Goal: Transaction & Acquisition: Purchase product/service

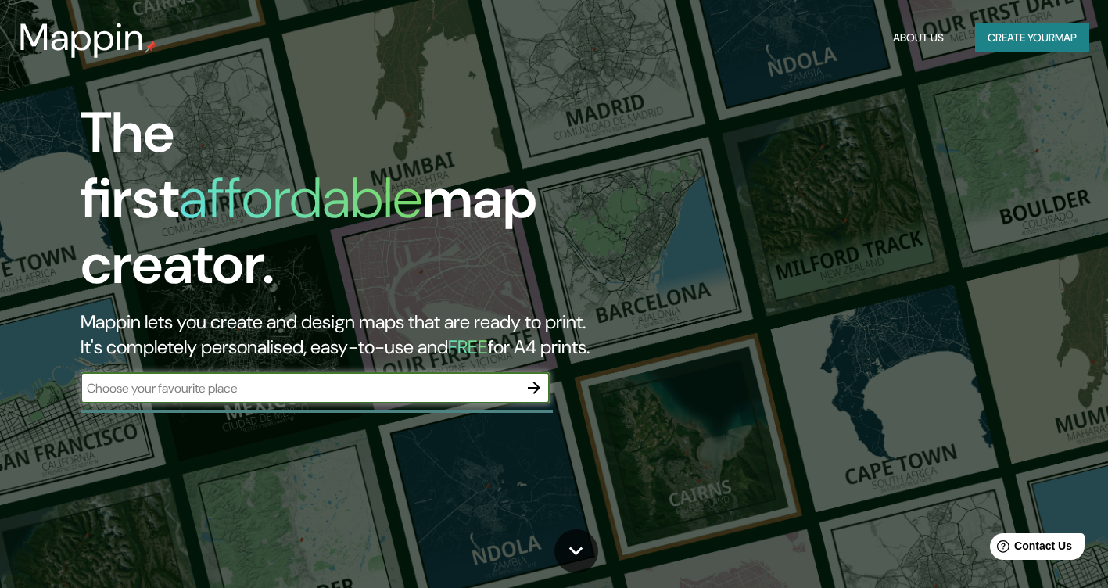
click at [426, 379] on input "text" at bounding box center [300, 388] width 438 height 18
type input "Malaga"
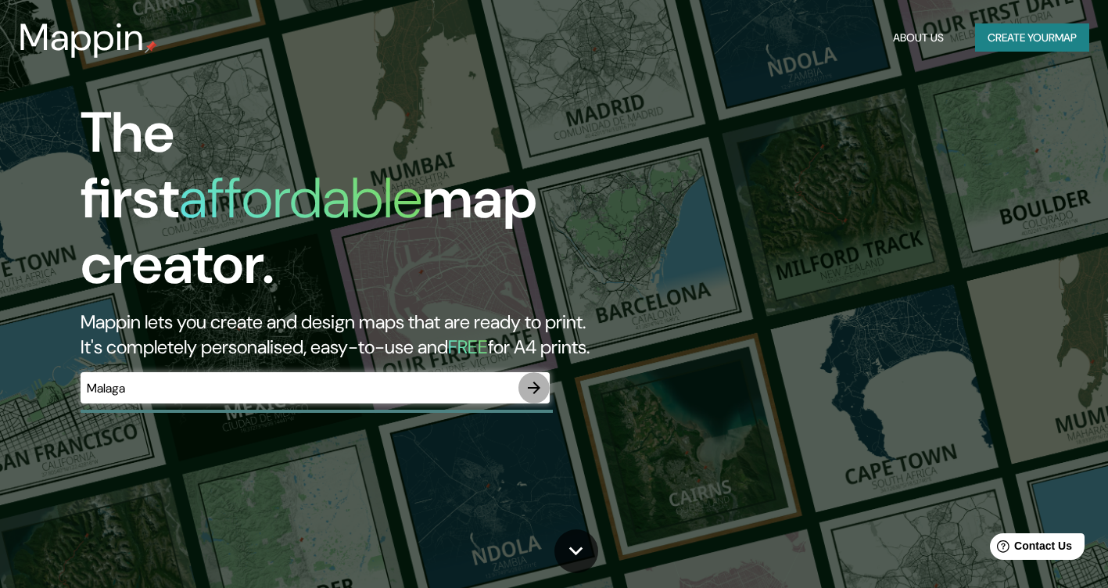
click at [534, 378] on icon "button" at bounding box center [534, 387] width 19 height 19
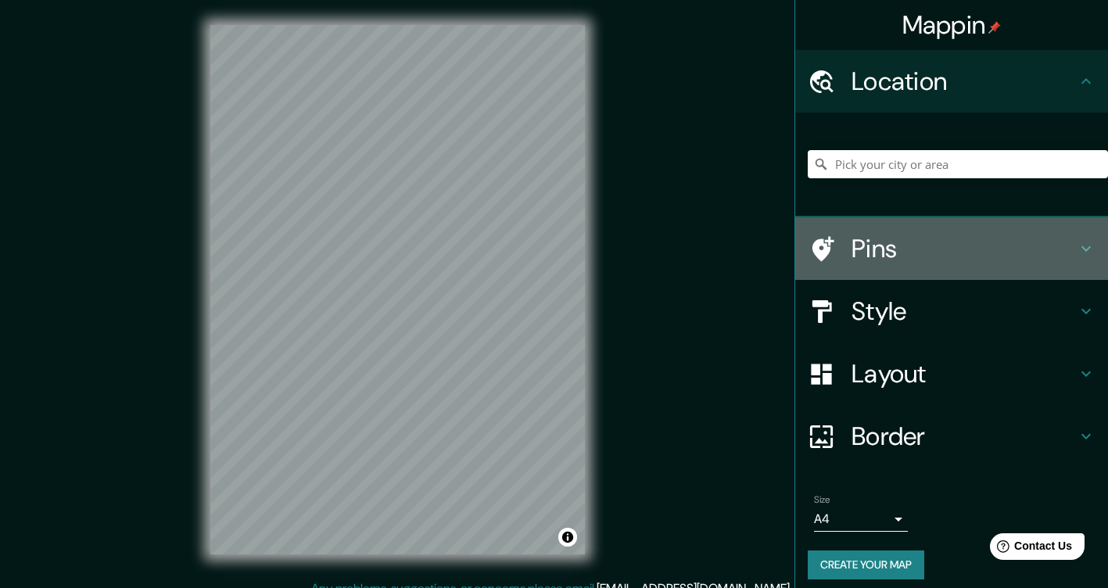
click at [857, 253] on h4 "Pins" at bounding box center [963, 248] width 225 height 31
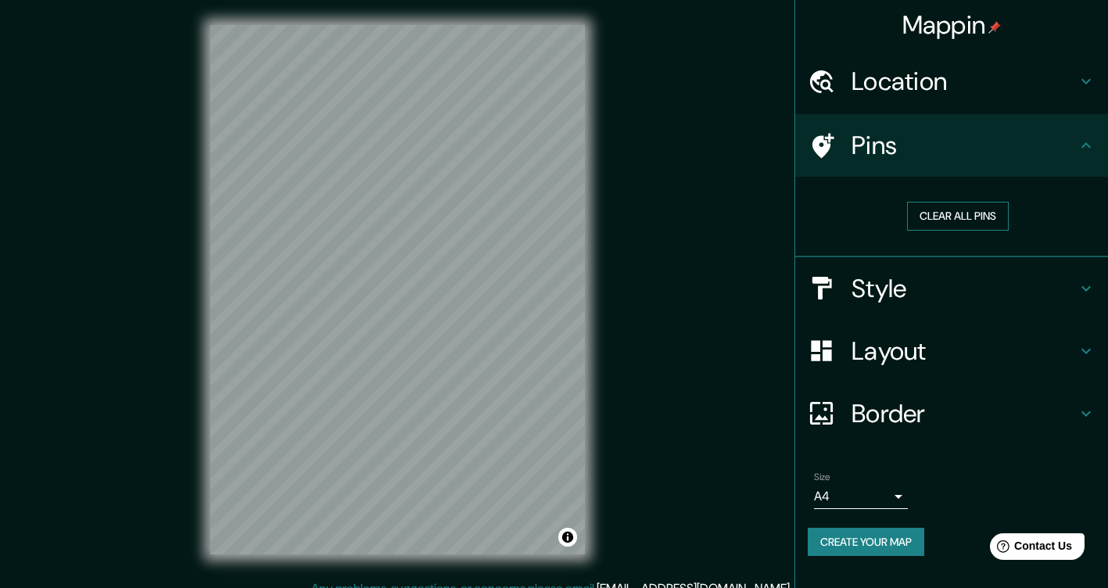
click at [979, 224] on button "Clear all pins" at bounding box center [958, 216] width 102 height 29
click at [898, 138] on h4 "Pins" at bounding box center [963, 145] width 225 height 31
click at [400, 260] on div "Mappin Location Pins Clear all pins Style Layout Border Choose a border. Hint :…" at bounding box center [554, 302] width 1108 height 604
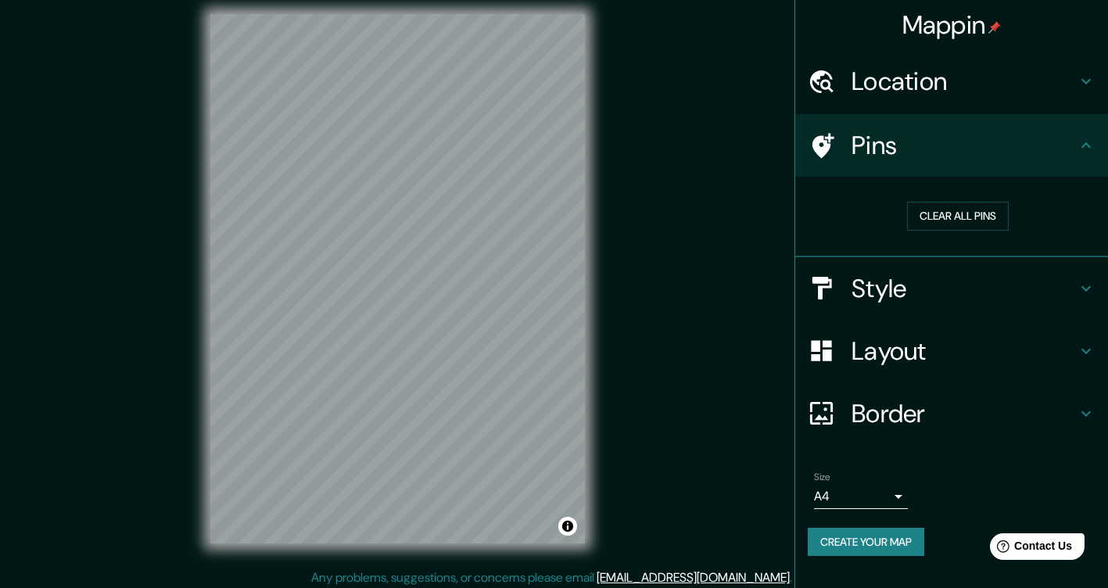
scroll to position [16, 0]
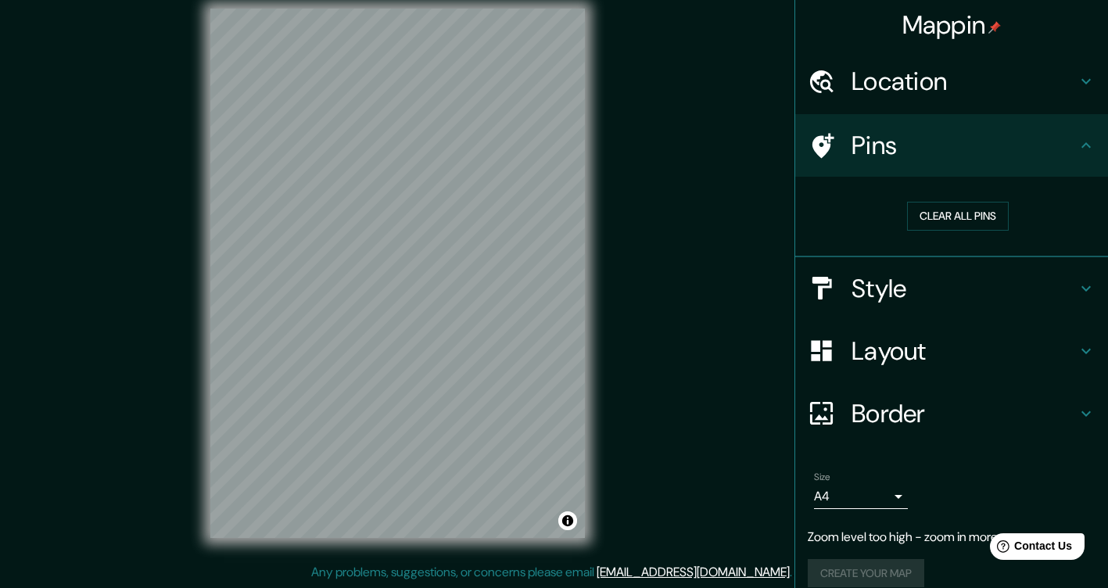
click at [851, 143] on h4 "Pins" at bounding box center [963, 145] width 225 height 31
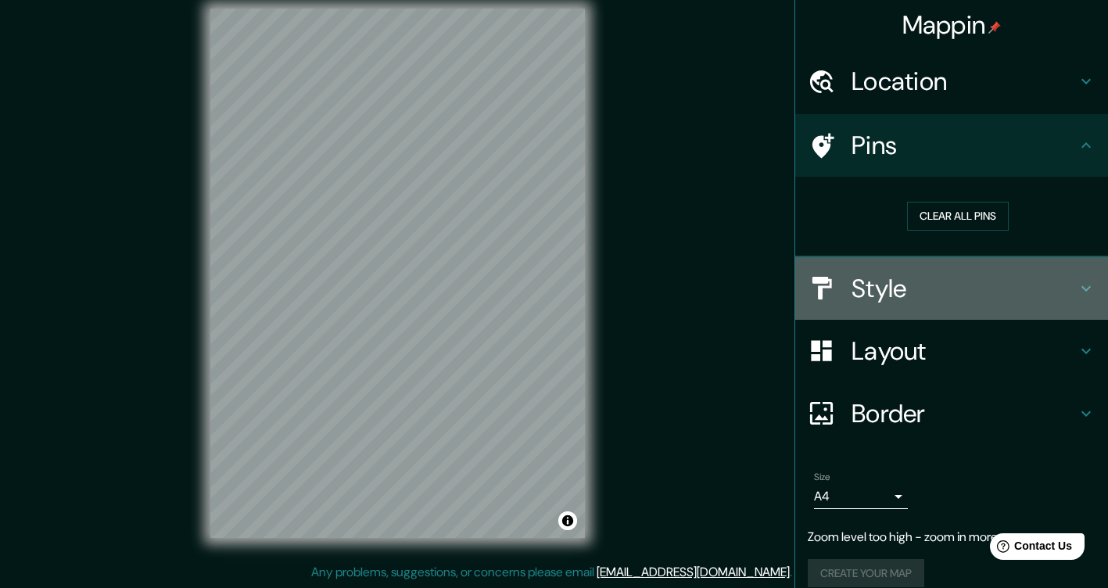
click at [1082, 291] on icon at bounding box center [1086, 288] width 19 height 19
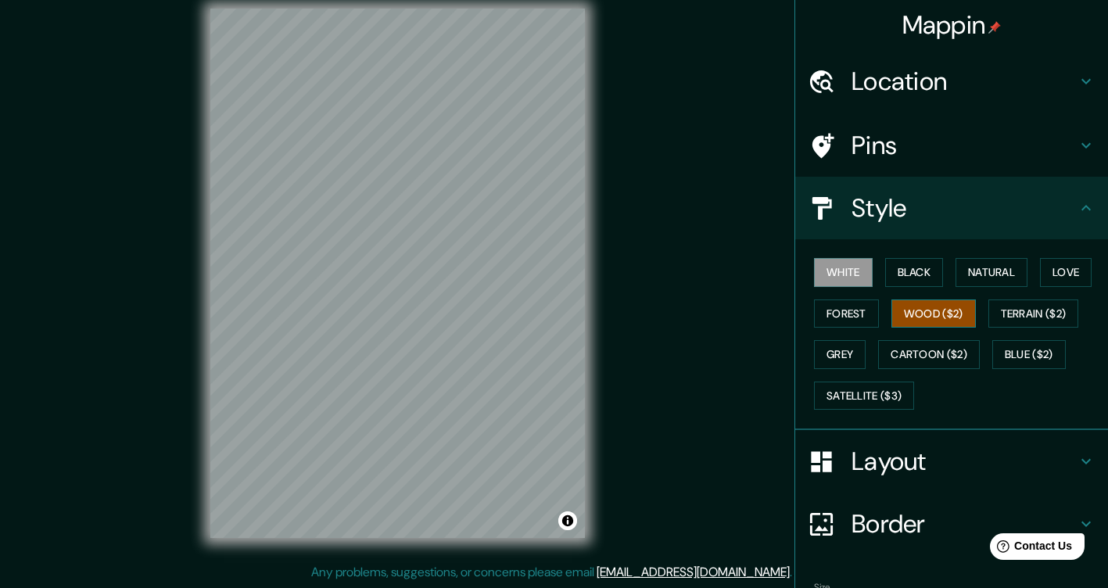
click at [915, 313] on button "Wood ($2)" at bounding box center [933, 313] width 84 height 29
click at [898, 278] on button "Black" at bounding box center [914, 272] width 59 height 29
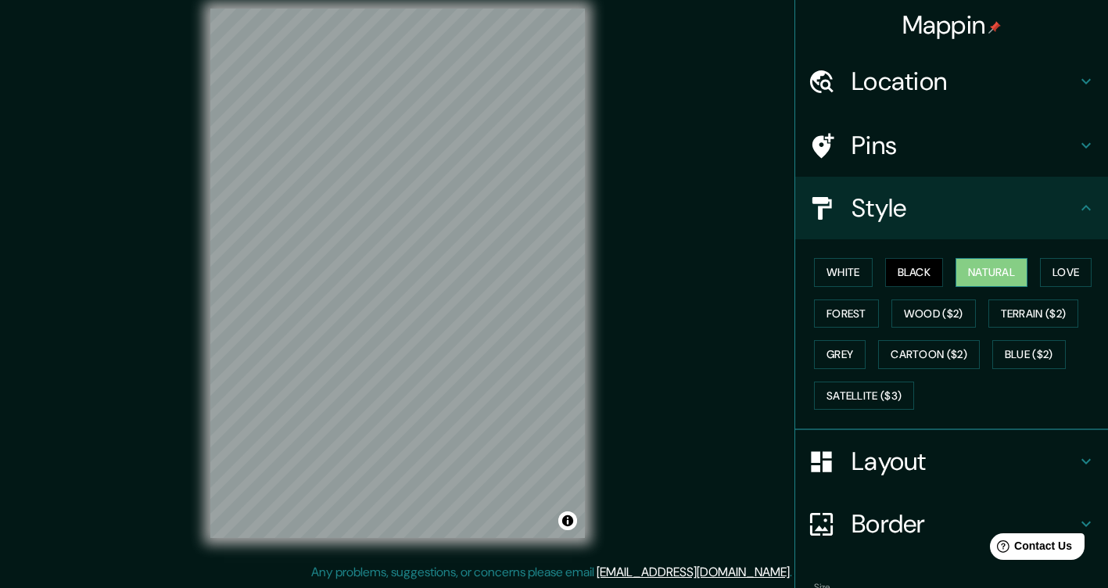
click at [990, 278] on button "Natural" at bounding box center [991, 272] width 72 height 29
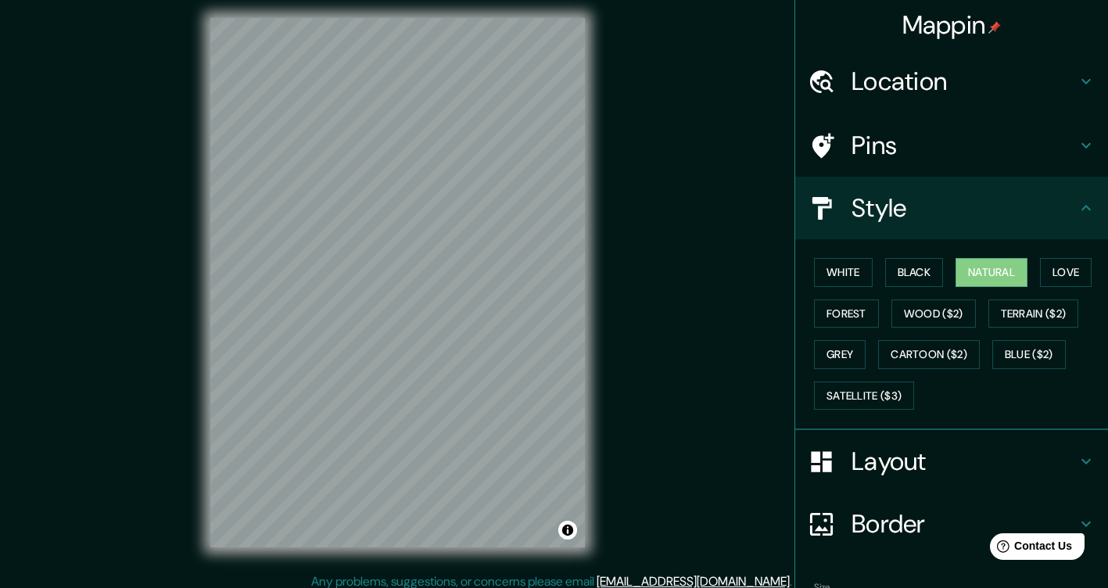
scroll to position [0, 0]
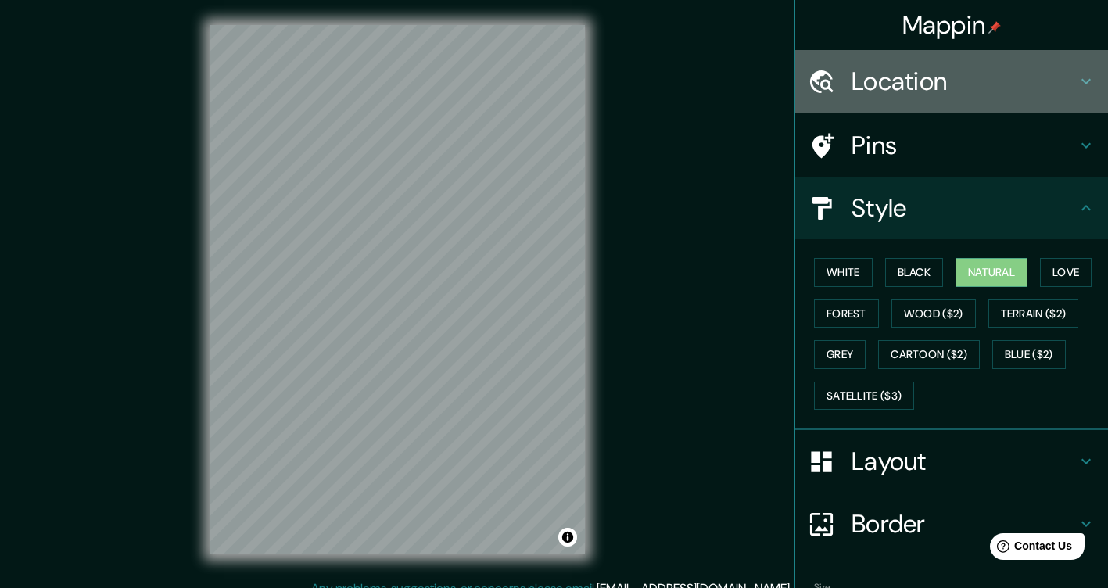
click at [891, 81] on h4 "Location" at bounding box center [963, 81] width 225 height 31
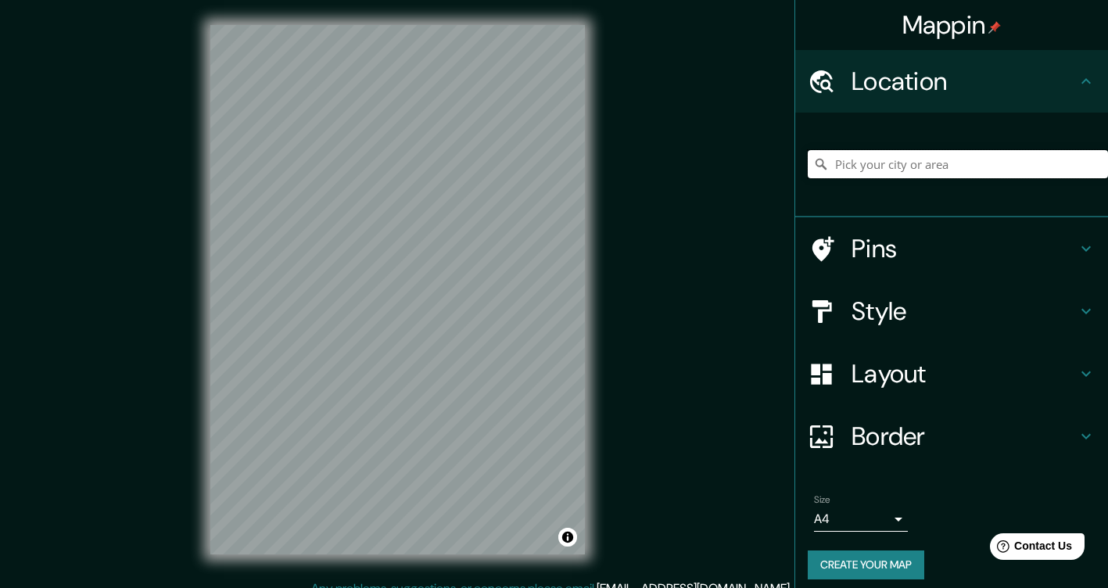
click at [899, 163] on input "Pick your city or area" at bounding box center [958, 164] width 300 height 28
click at [1081, 372] on icon at bounding box center [1085, 373] width 9 height 5
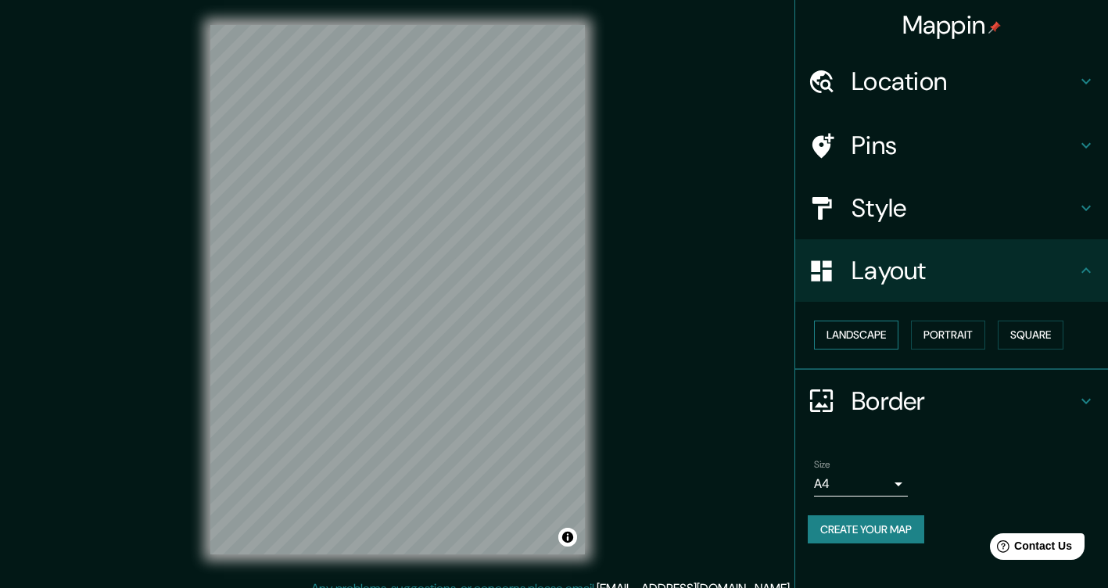
click at [863, 333] on button "Landscape" at bounding box center [856, 335] width 84 height 29
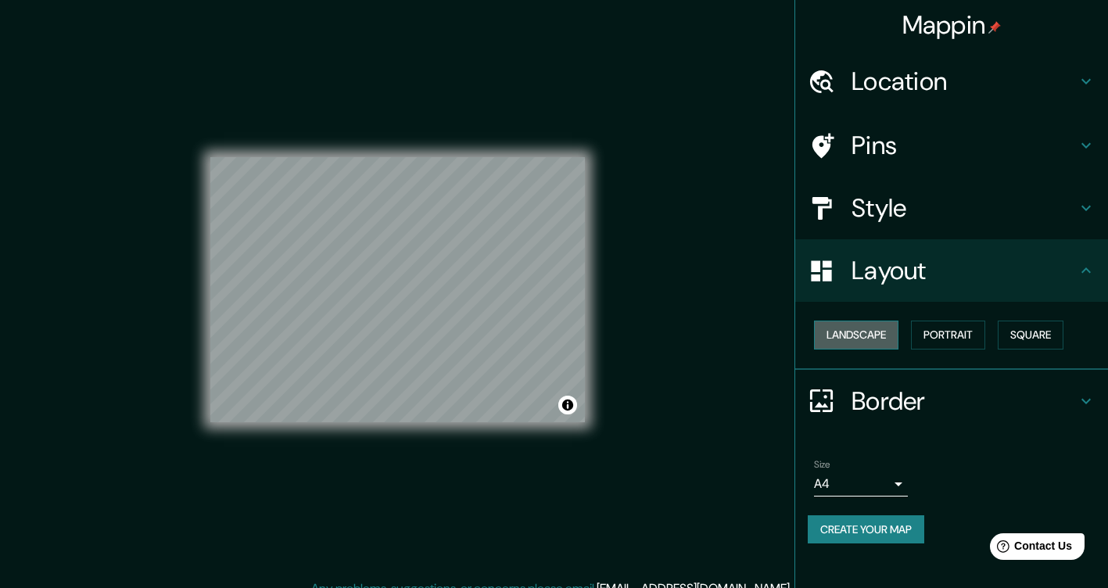
click at [863, 333] on button "Landscape" at bounding box center [856, 335] width 84 height 29
click at [971, 333] on button "Portrait" at bounding box center [948, 335] width 74 height 29
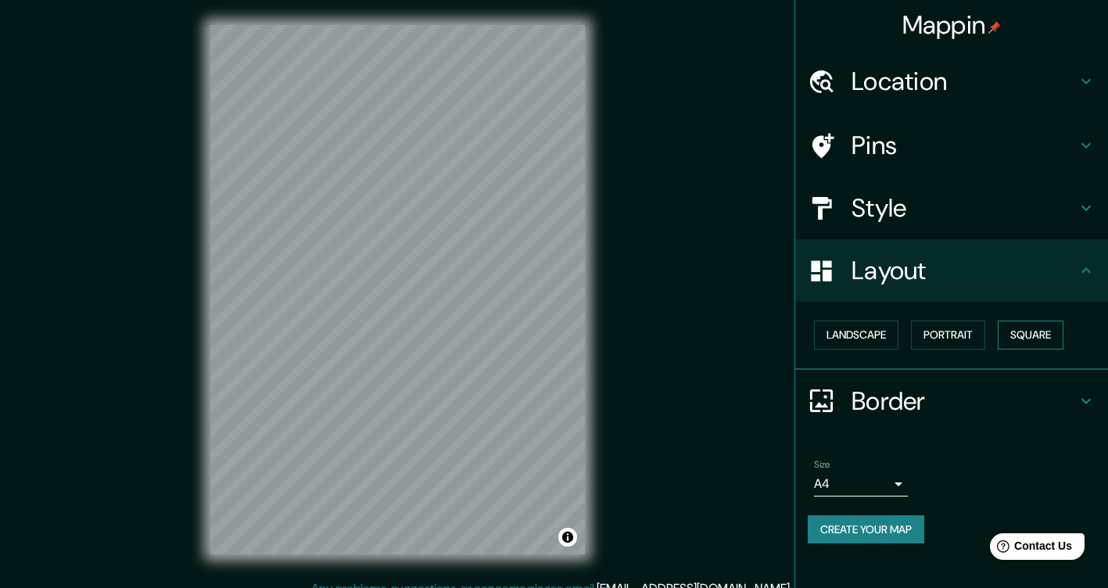
click at [1039, 335] on button "Square" at bounding box center [1031, 335] width 66 height 29
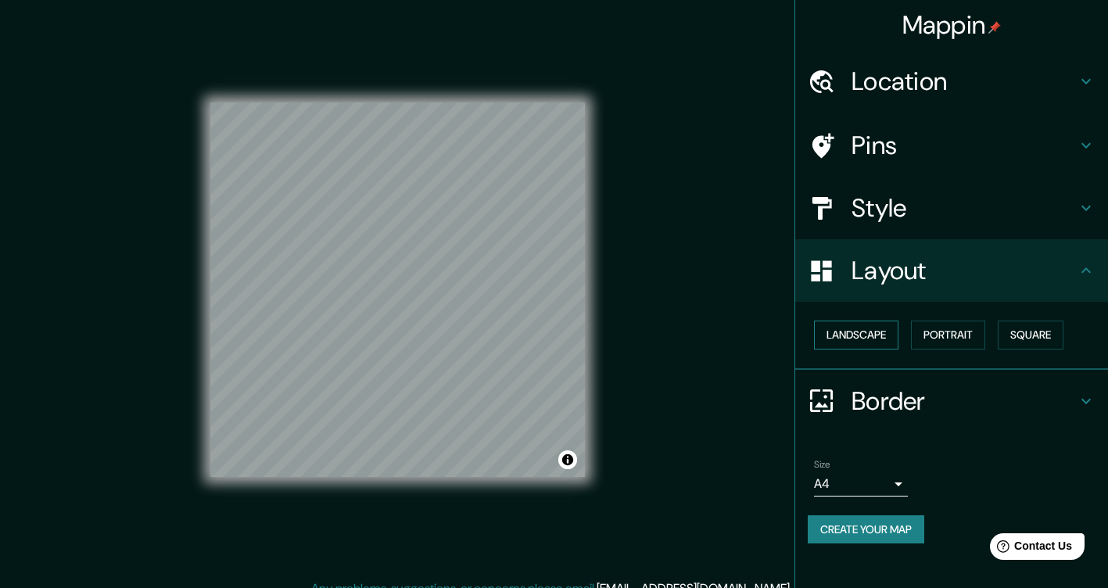
click at [826, 338] on button "Landscape" at bounding box center [856, 335] width 84 height 29
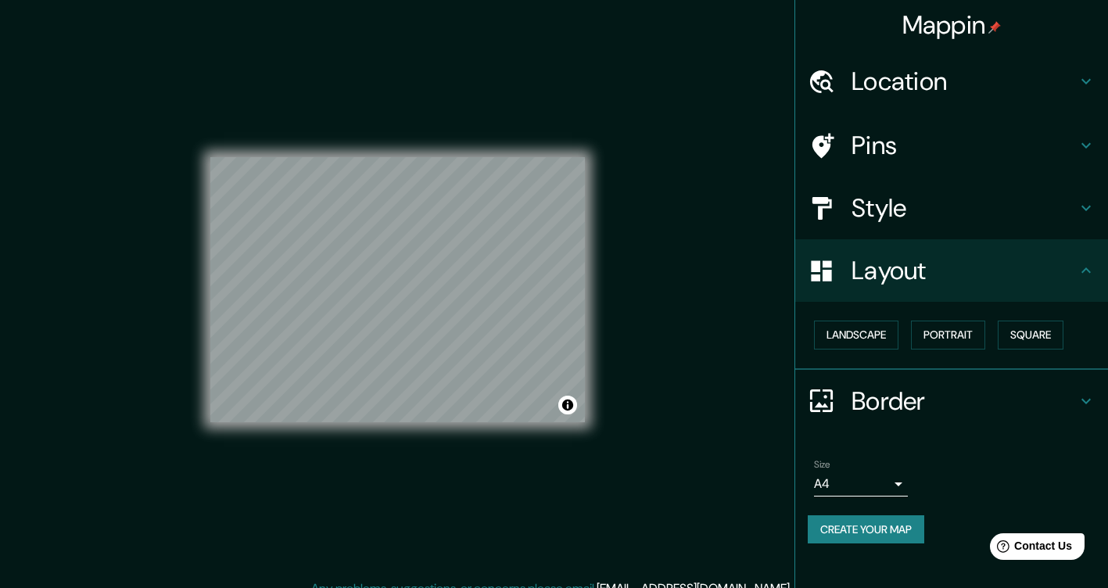
click at [946, 203] on h4 "Style" at bounding box center [963, 207] width 225 height 31
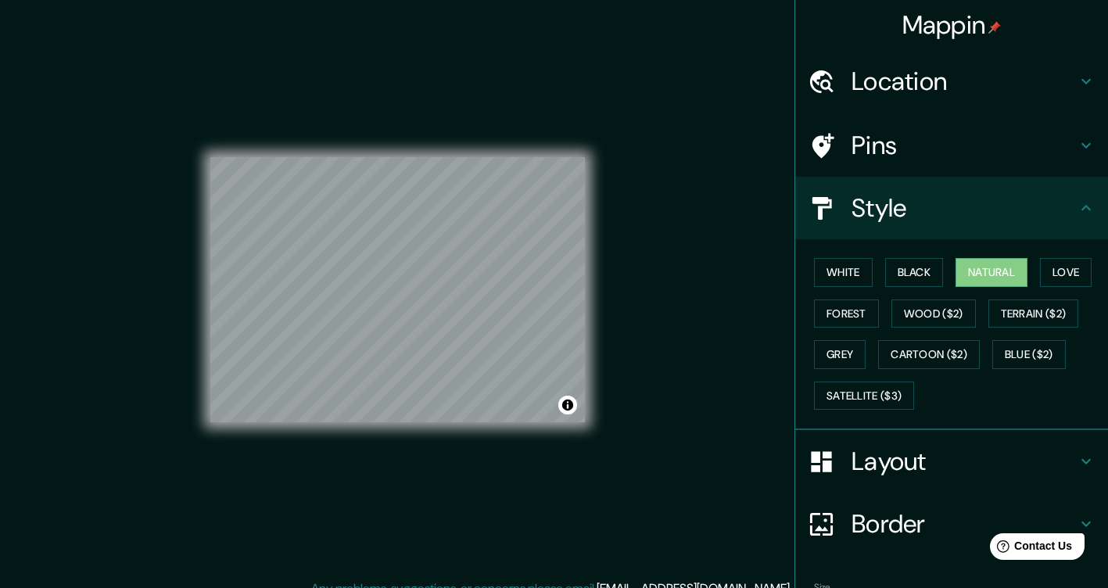
click at [868, 140] on h4 "Pins" at bounding box center [963, 145] width 225 height 31
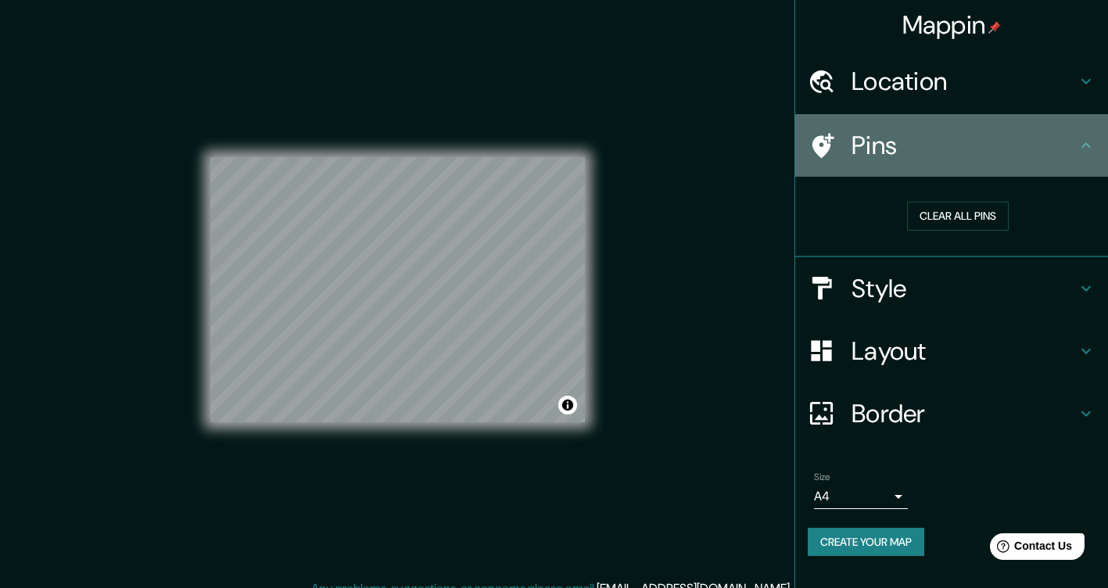
click at [872, 151] on h4 "Pins" at bounding box center [963, 145] width 225 height 31
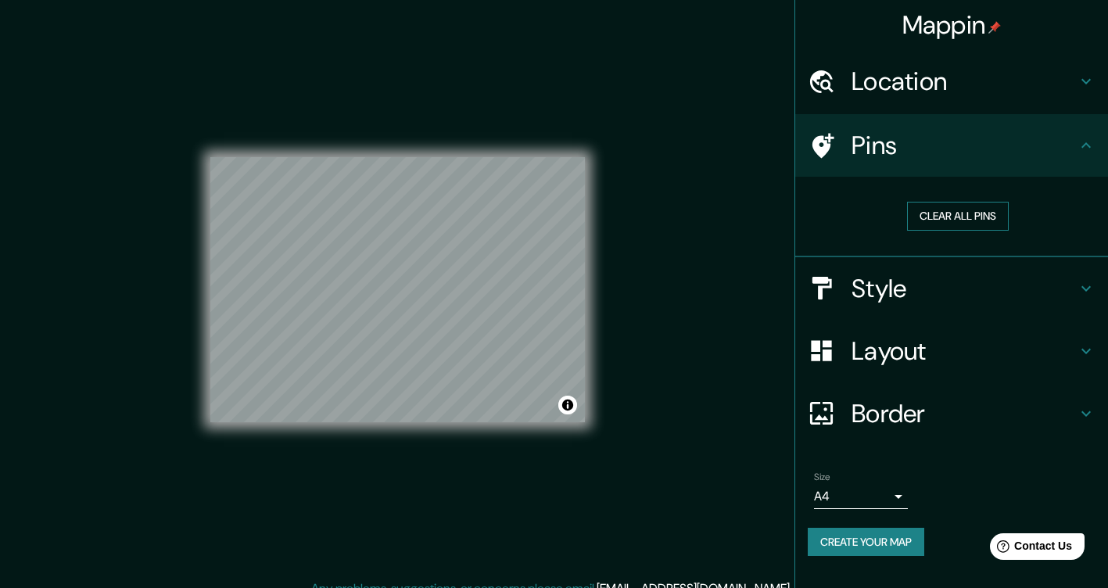
click at [937, 218] on button "Clear all pins" at bounding box center [958, 216] width 102 height 29
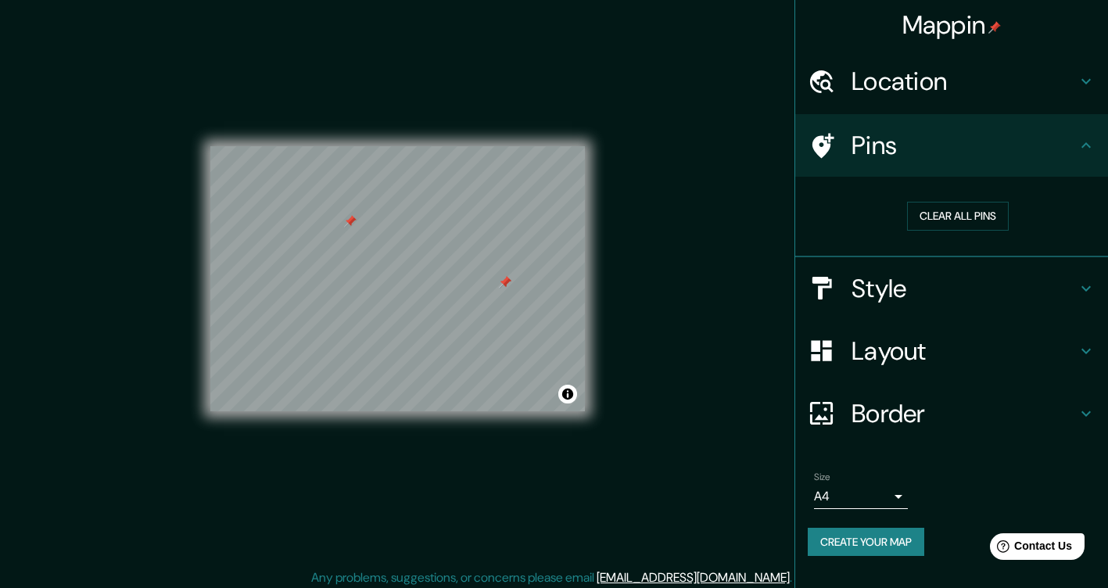
scroll to position [16, 0]
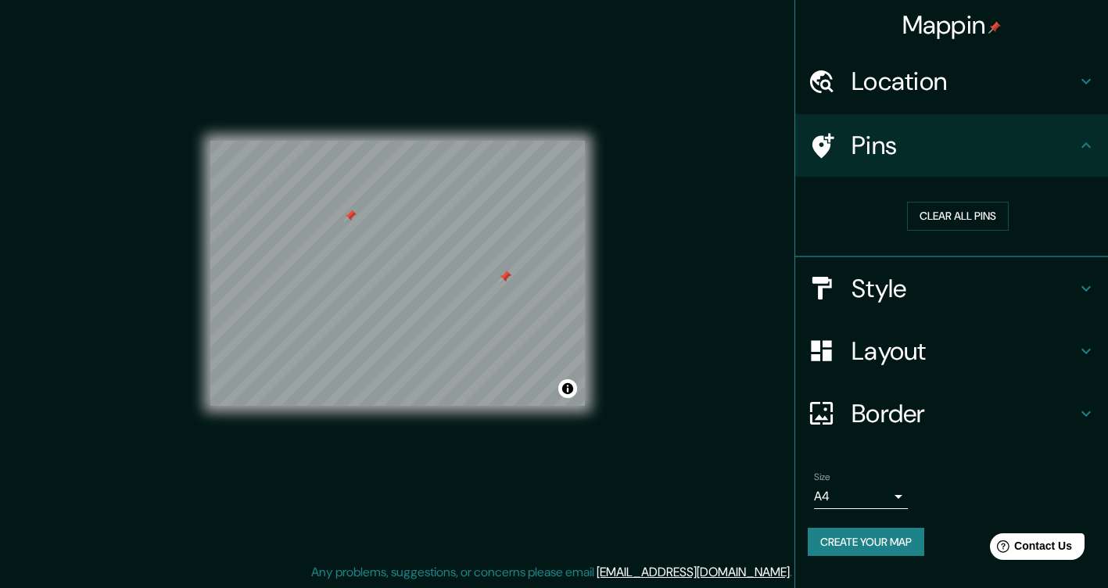
click at [863, 411] on h4 "Border" at bounding box center [963, 413] width 225 height 31
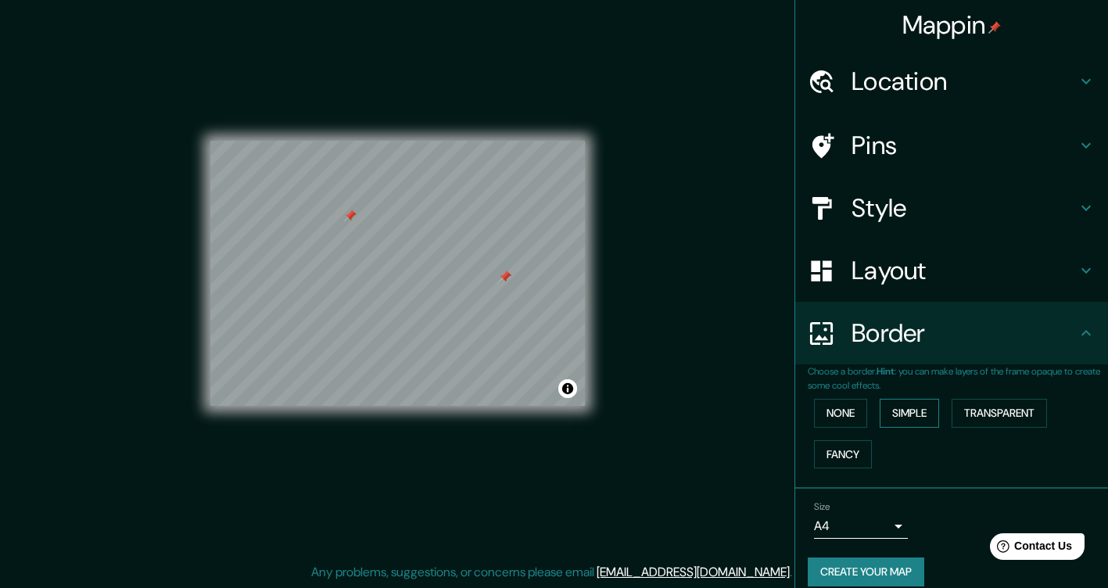
click at [906, 420] on button "Simple" at bounding box center [909, 413] width 59 height 29
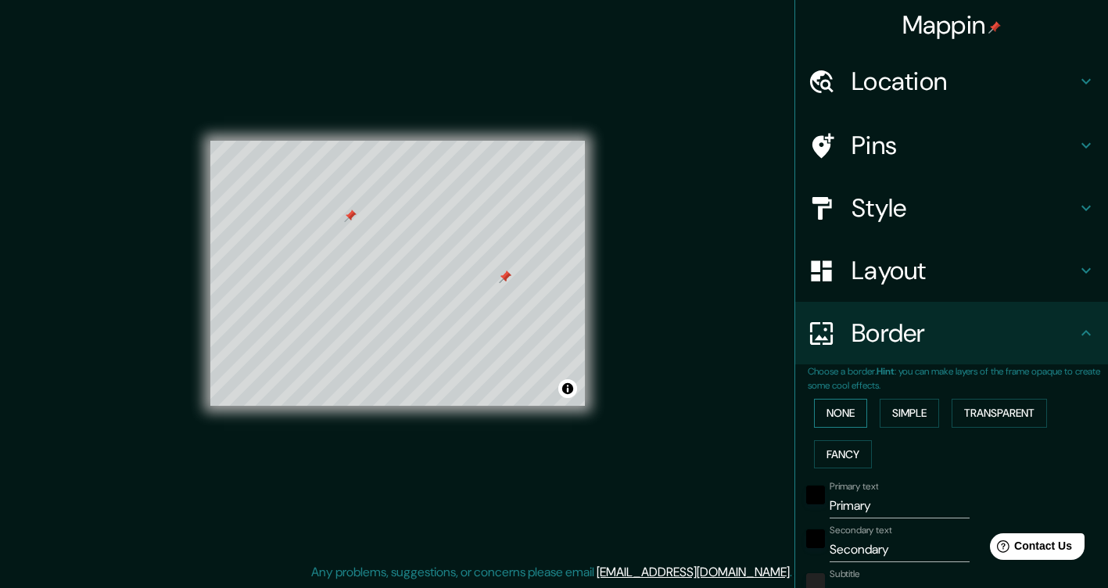
click at [838, 417] on button "None" at bounding box center [840, 413] width 53 height 29
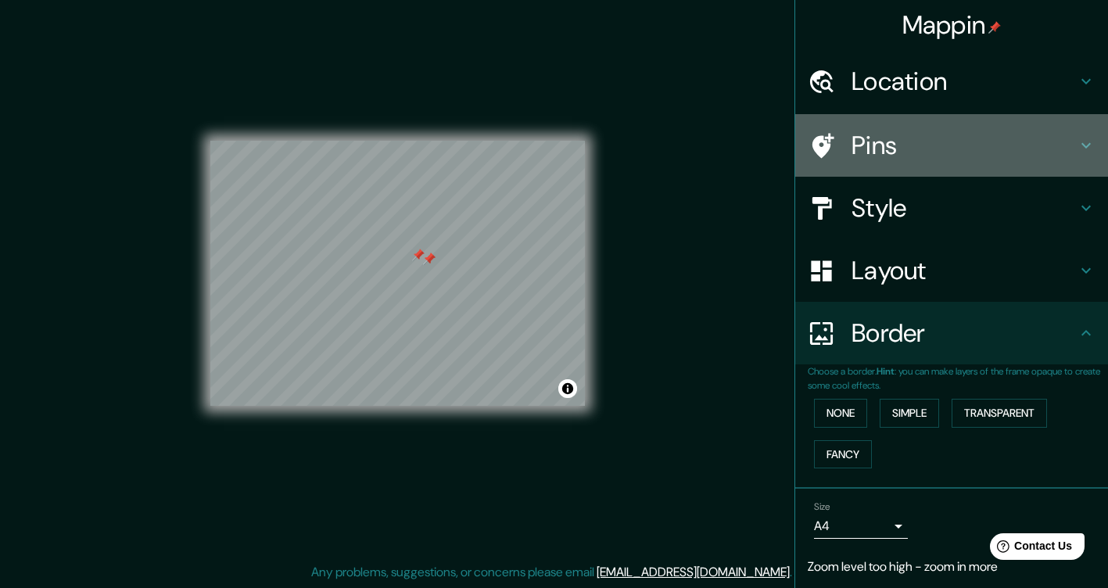
click at [875, 142] on h4 "Pins" at bounding box center [963, 145] width 225 height 31
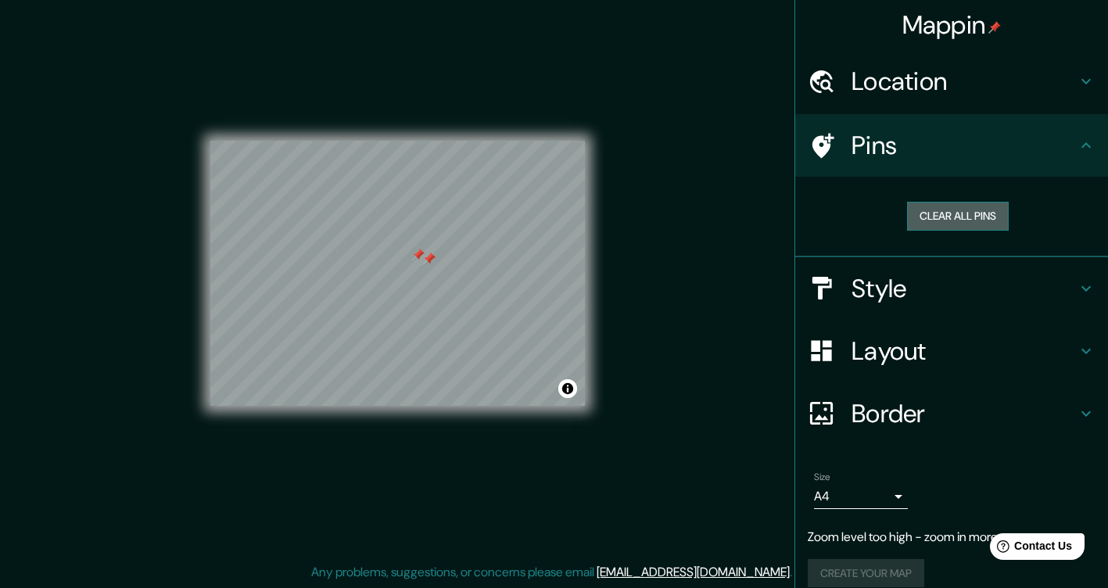
click at [947, 216] on button "Clear all pins" at bounding box center [958, 216] width 102 height 29
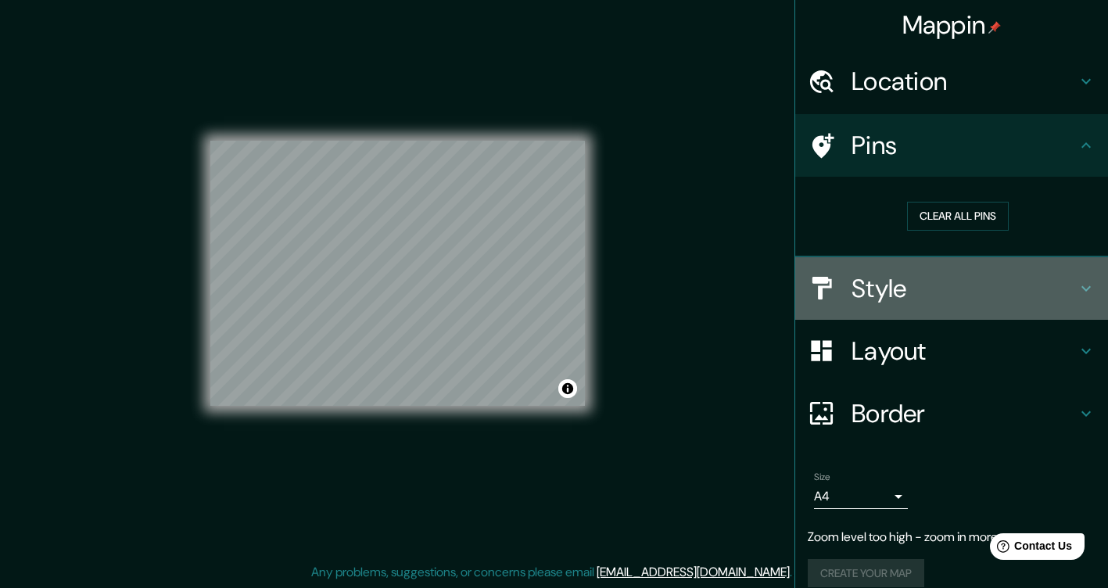
click at [995, 294] on h4 "Style" at bounding box center [963, 288] width 225 height 31
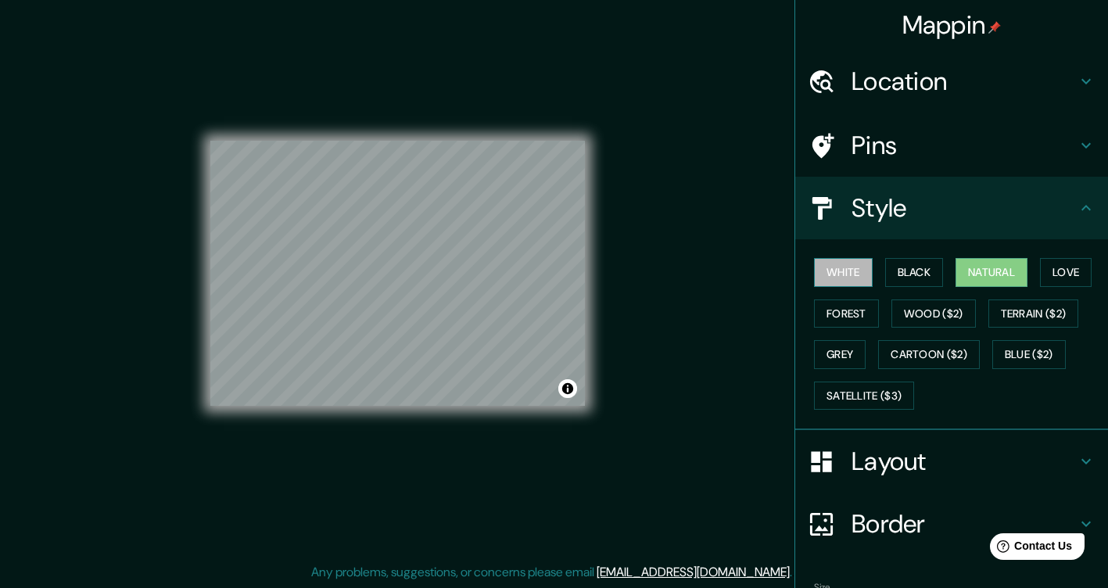
click at [844, 274] on button "White" at bounding box center [843, 272] width 59 height 29
click at [913, 274] on button "Black" at bounding box center [914, 272] width 59 height 29
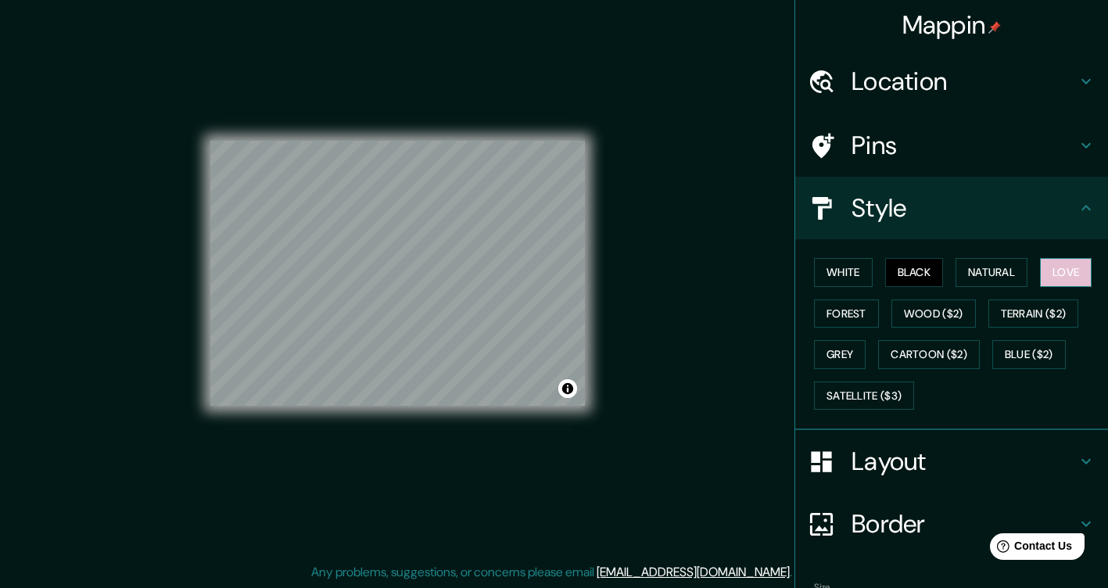
click at [1050, 277] on button "Love" at bounding box center [1066, 272] width 52 height 29
click at [849, 311] on button "Forest" at bounding box center [846, 313] width 65 height 29
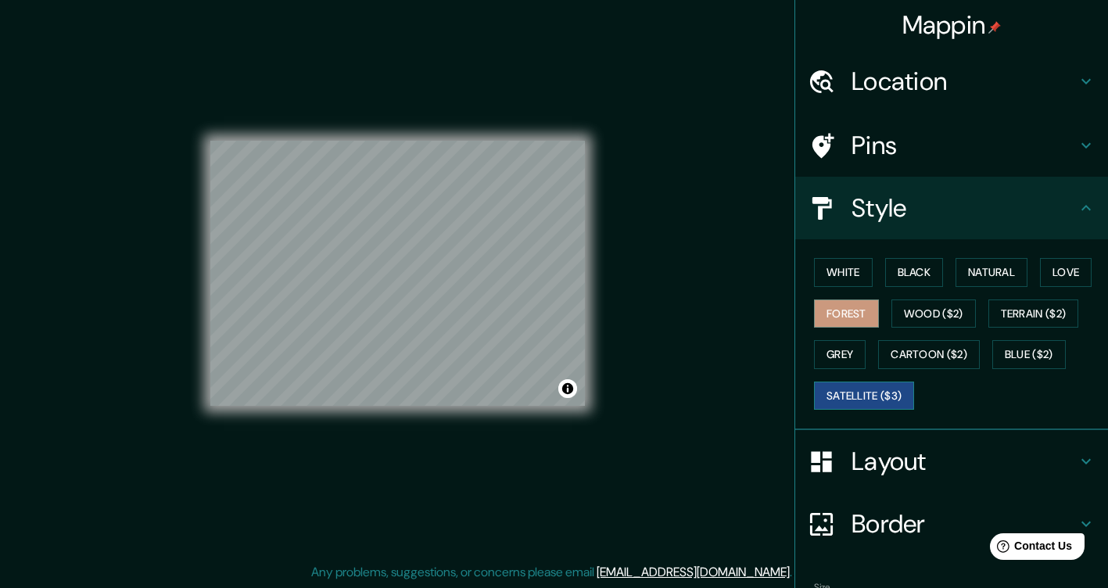
click at [890, 382] on button "Satellite ($3)" at bounding box center [864, 396] width 100 height 29
click at [995, 274] on button "Natural" at bounding box center [991, 272] width 72 height 29
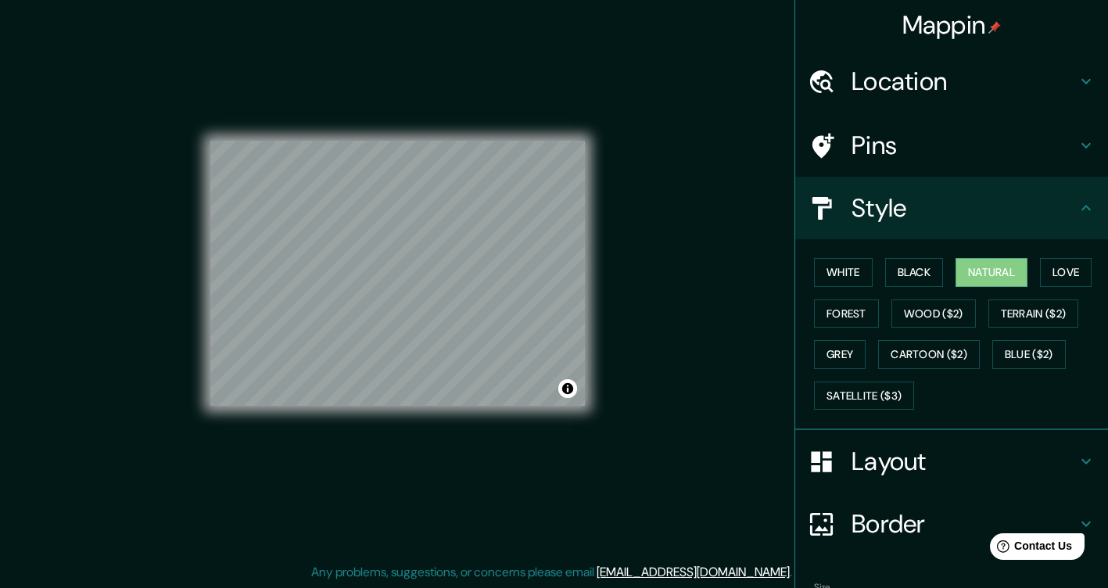
click at [872, 212] on h4 "Style" at bounding box center [963, 207] width 225 height 31
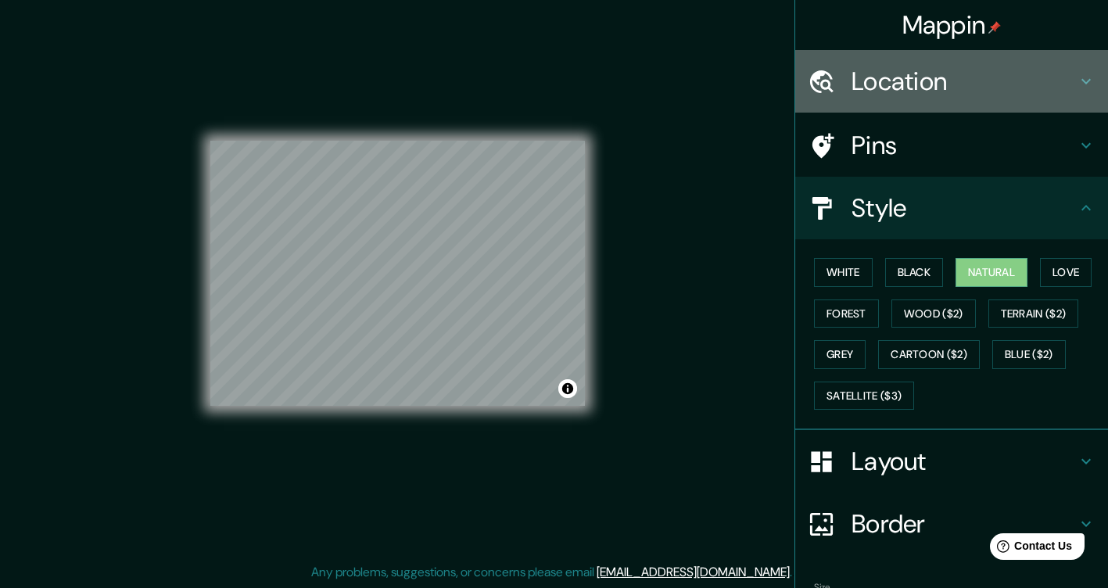
click at [862, 80] on h4 "Location" at bounding box center [963, 81] width 225 height 31
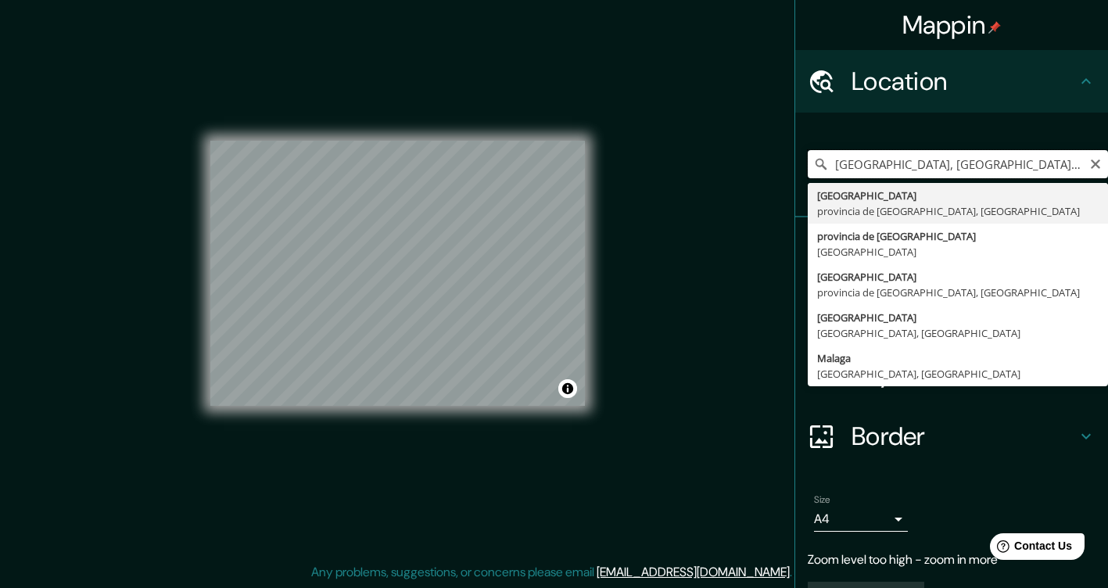
click at [1030, 163] on input "[GEOGRAPHIC_DATA], [GEOGRAPHIC_DATA], [GEOGRAPHIC_DATA]" at bounding box center [958, 164] width 300 height 28
drag, startPoint x: 1030, startPoint y: 163, endPoint x: 824, endPoint y: 166, distance: 205.7
click at [824, 166] on input "[GEOGRAPHIC_DATA], [GEOGRAPHIC_DATA], [GEOGRAPHIC_DATA]" at bounding box center [958, 164] width 300 height 28
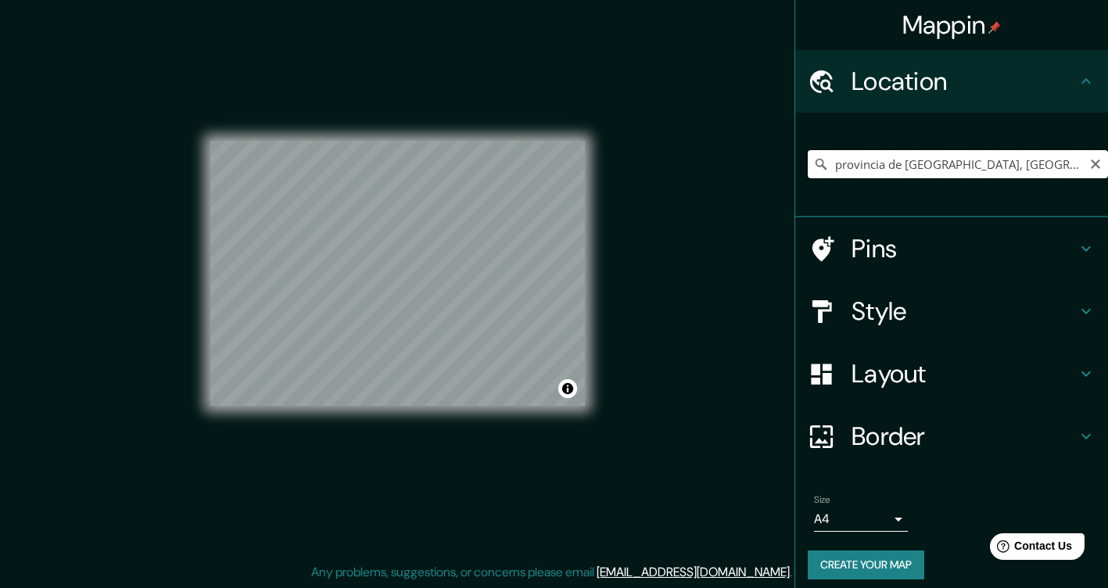
click at [987, 164] on input "provincia de [GEOGRAPHIC_DATA], [GEOGRAPHIC_DATA]" at bounding box center [958, 164] width 300 height 28
drag, startPoint x: 1016, startPoint y: 164, endPoint x: 789, endPoint y: 164, distance: 226.7
click at [795, 164] on div "provincia de [GEOGRAPHIC_DATA], [GEOGRAPHIC_DATA]" at bounding box center [951, 165] width 313 height 105
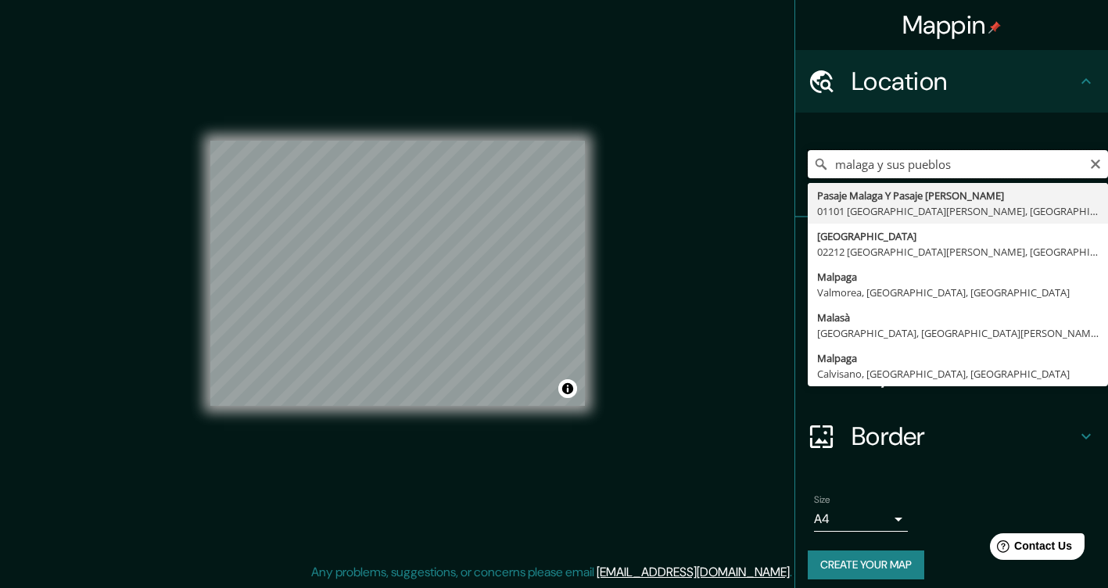
type input "Pasaje Malaga Y [GEOGRAPHIC_DATA][PERSON_NAME] [GEOGRAPHIC_DATA][PERSON_NAME], …"
